Goal: Task Accomplishment & Management: Manage account settings

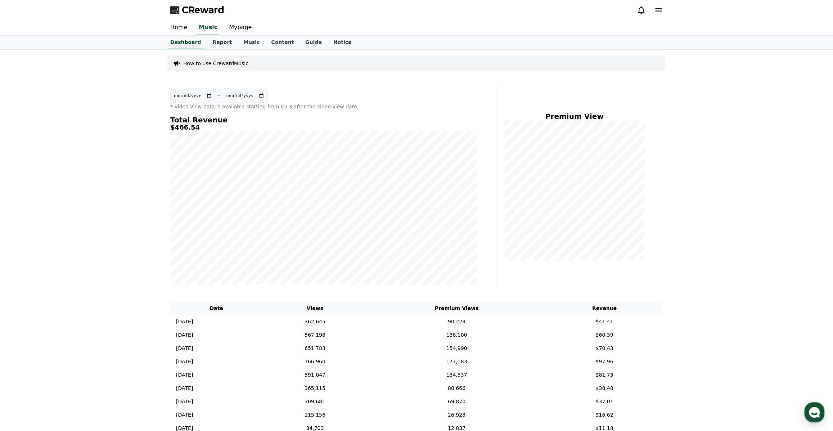
click at [218, 135] on div "Total Revenue $466.54" at bounding box center [323, 200] width 307 height 169
click at [236, 30] on link "Mypage" at bounding box center [240, 27] width 34 height 15
select select "**********"
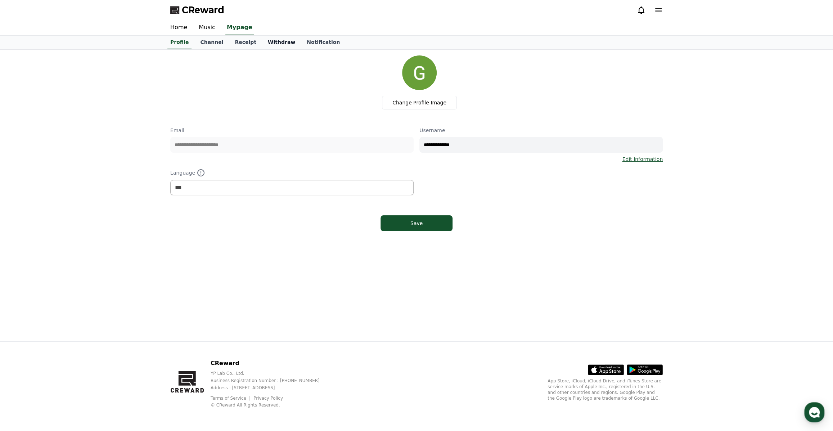
click at [262, 42] on link "Withdraw" at bounding box center [281, 43] width 39 height 14
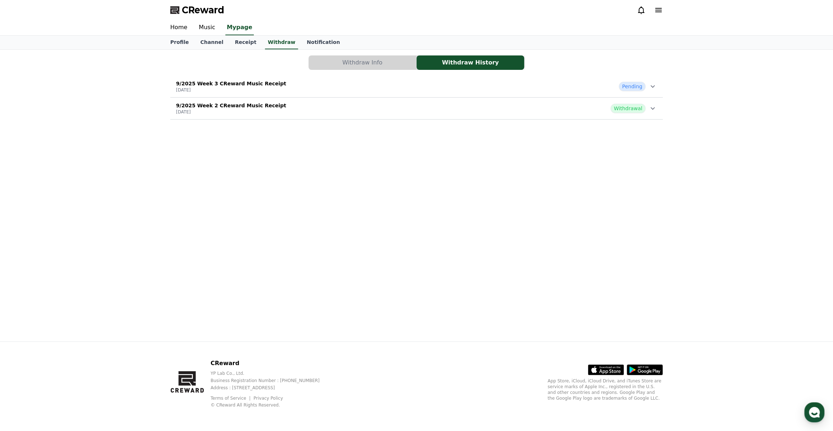
click at [288, 109] on div "9/2025 Week 2 CReward Music Receipt [DATE] Withdrawal" at bounding box center [416, 108] width 493 height 19
click at [251, 90] on p "[DATE]" at bounding box center [231, 90] width 110 height 6
